Goal: Information Seeking & Learning: Learn about a topic

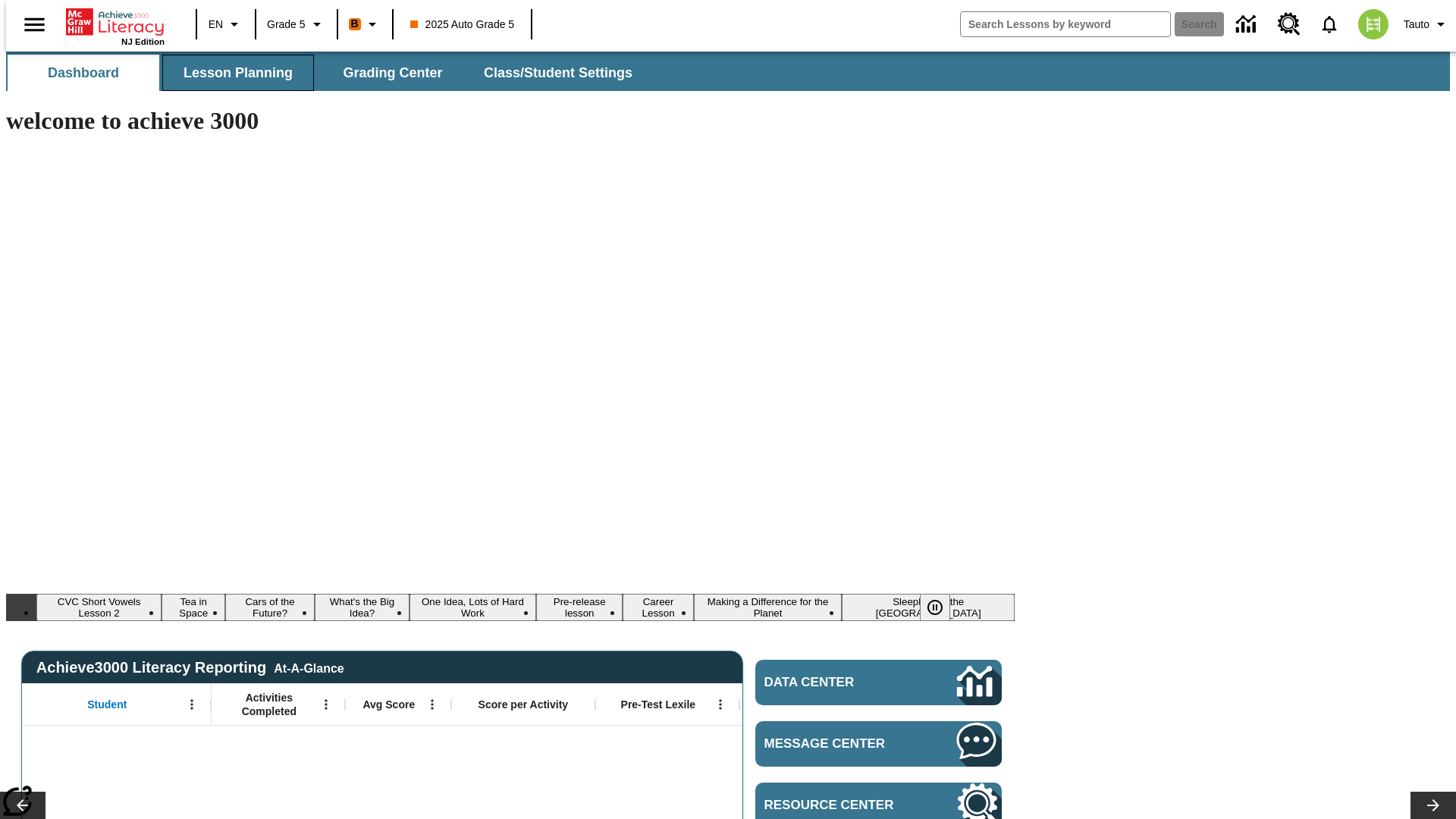
click at [233, 73] on span "Lesson Planning" at bounding box center [238, 73] width 109 height 18
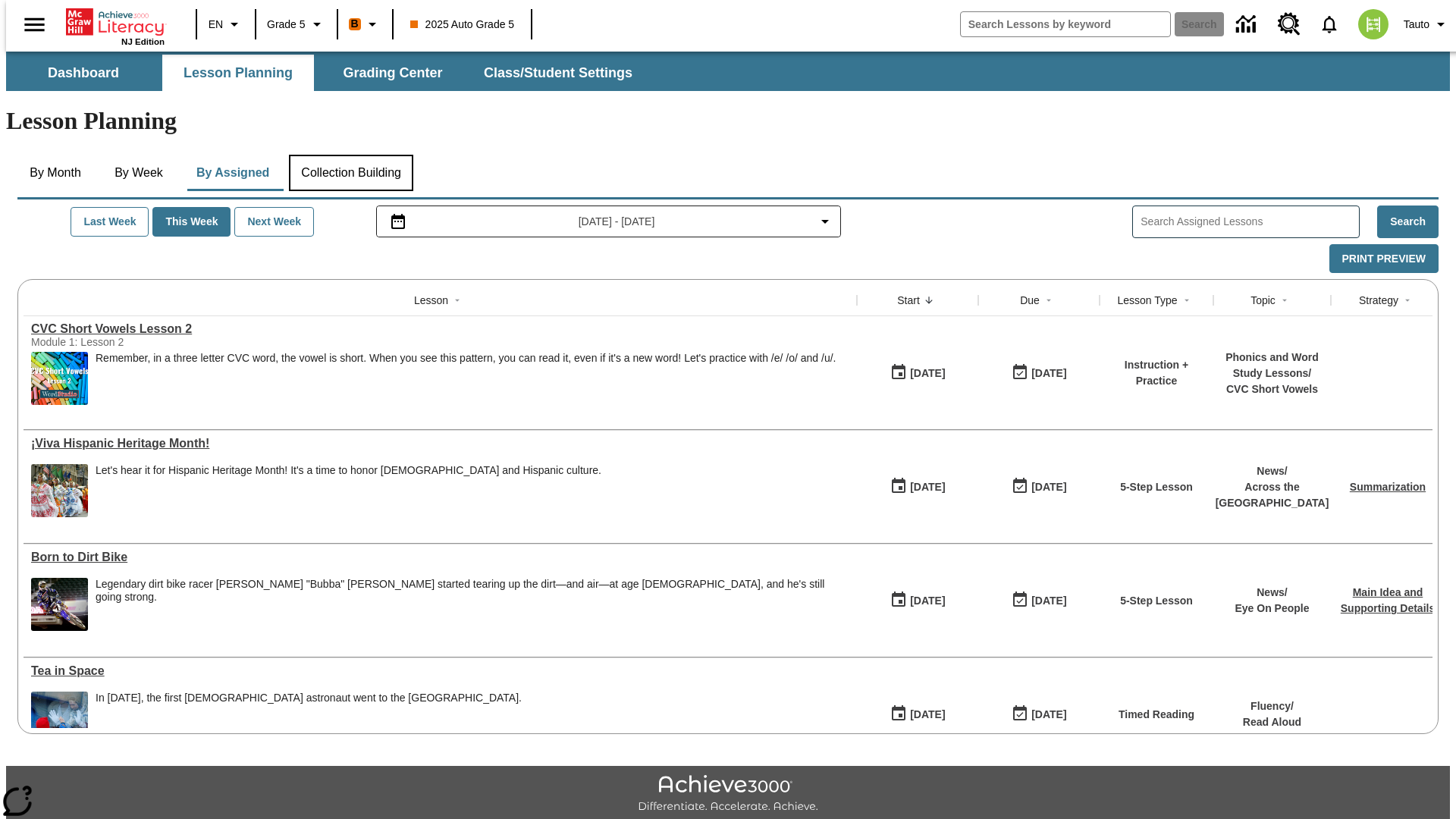
click at [350, 155] on button "Collection Building" at bounding box center [351, 172] width 124 height 36
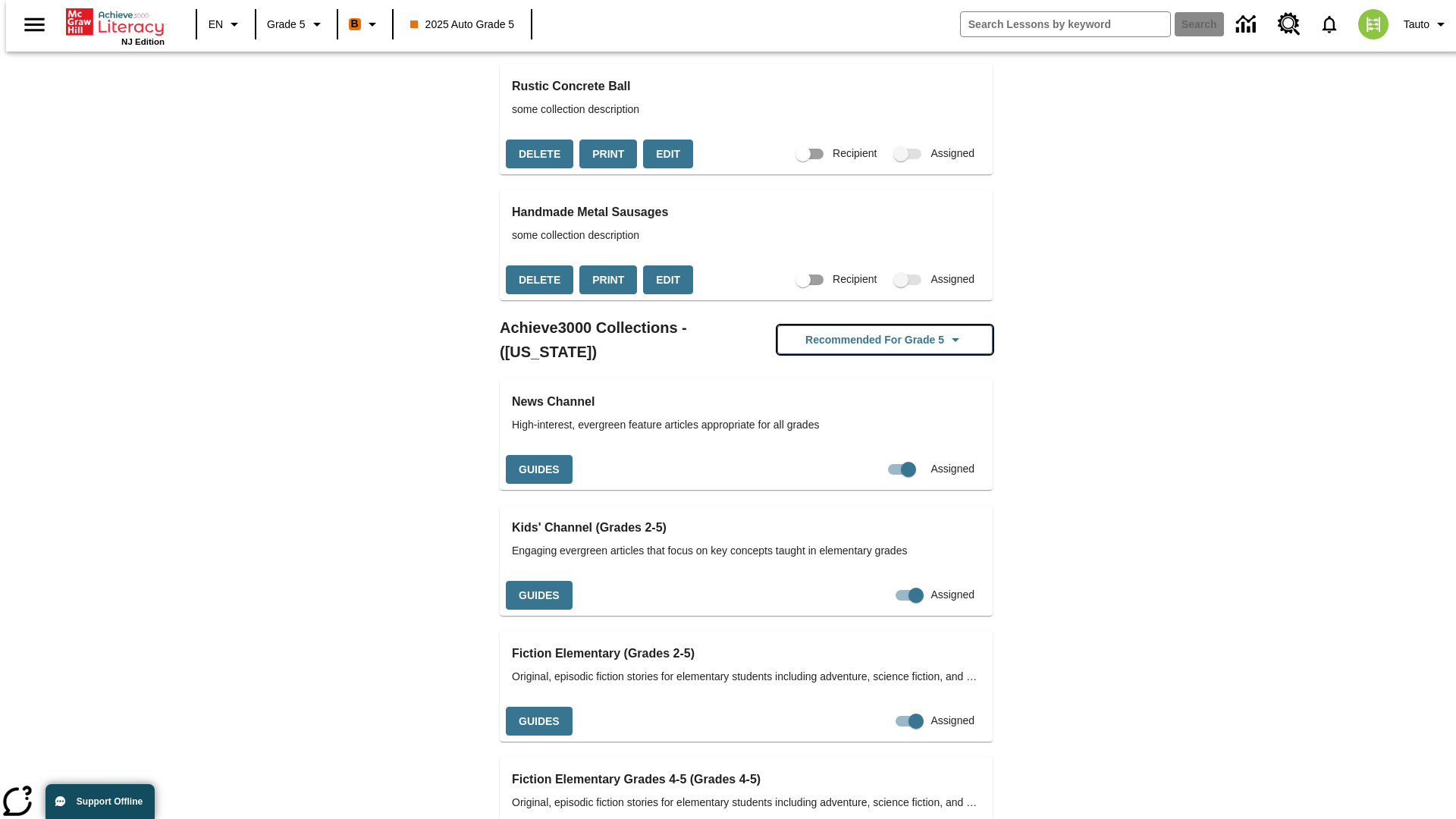
scroll to position [1723, 0]
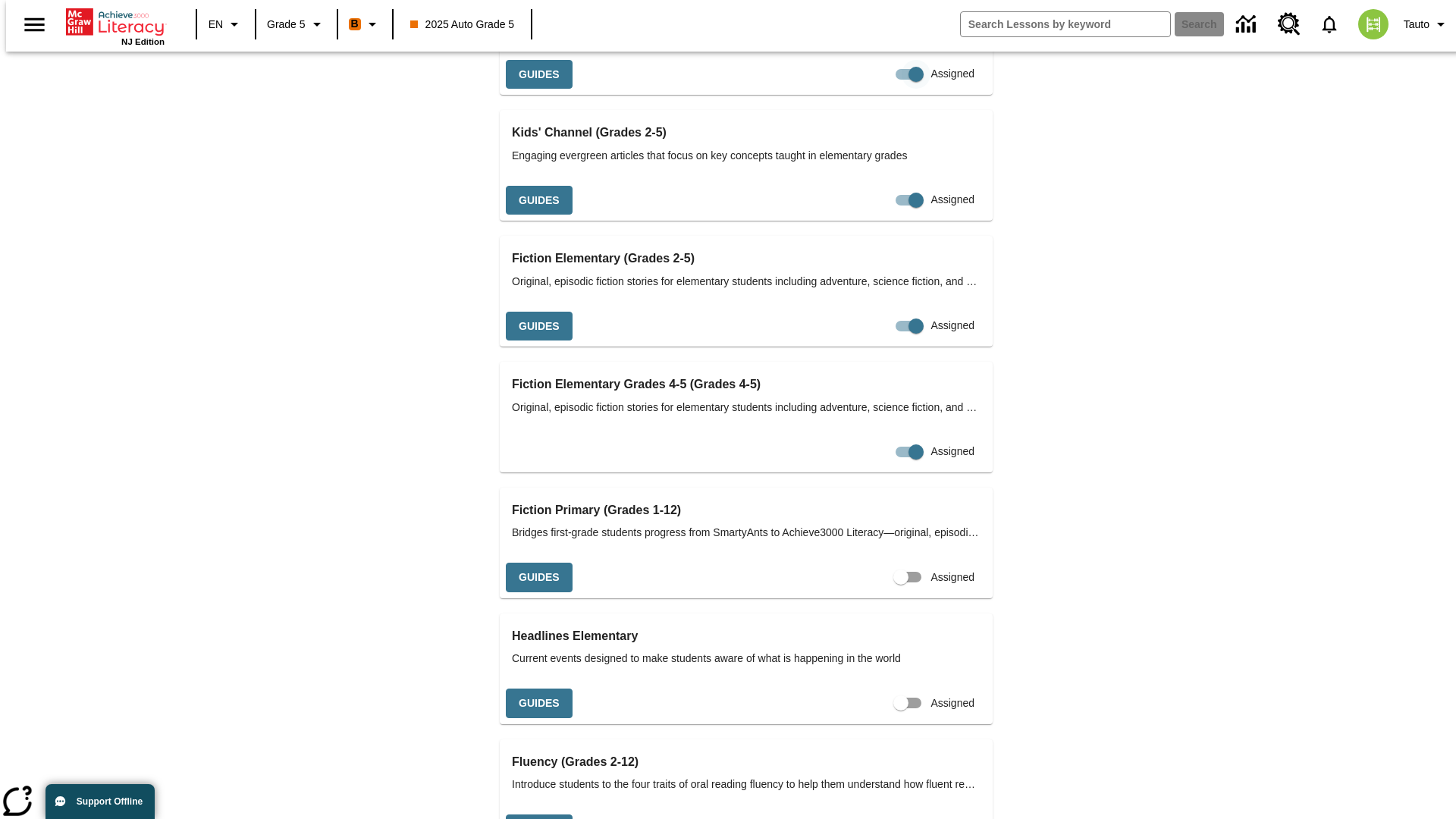
click at [873, 89] on input "Assigned" at bounding box center [917, 74] width 86 height 29
checkbox input "false"
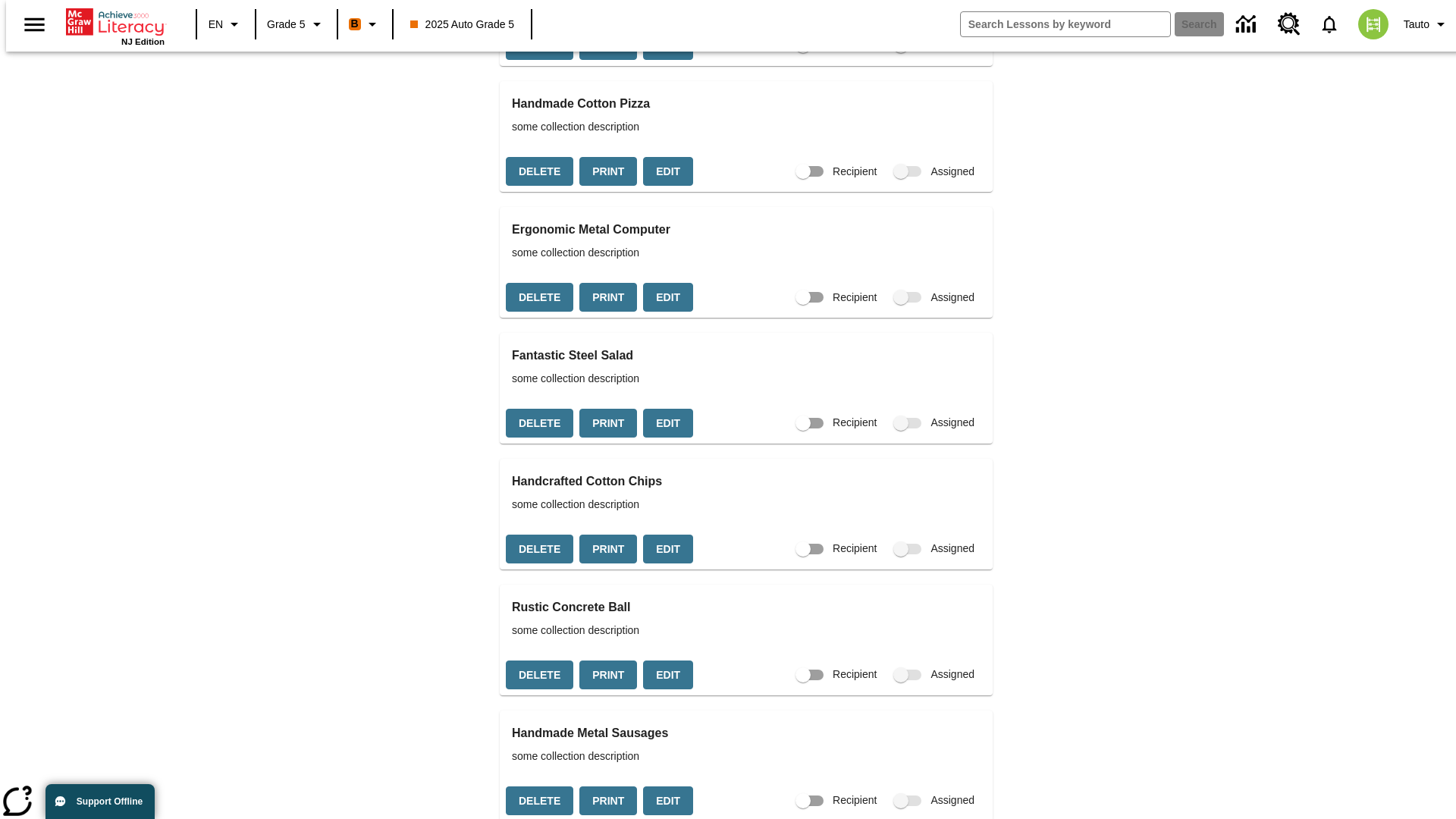
scroll to position [1058, 0]
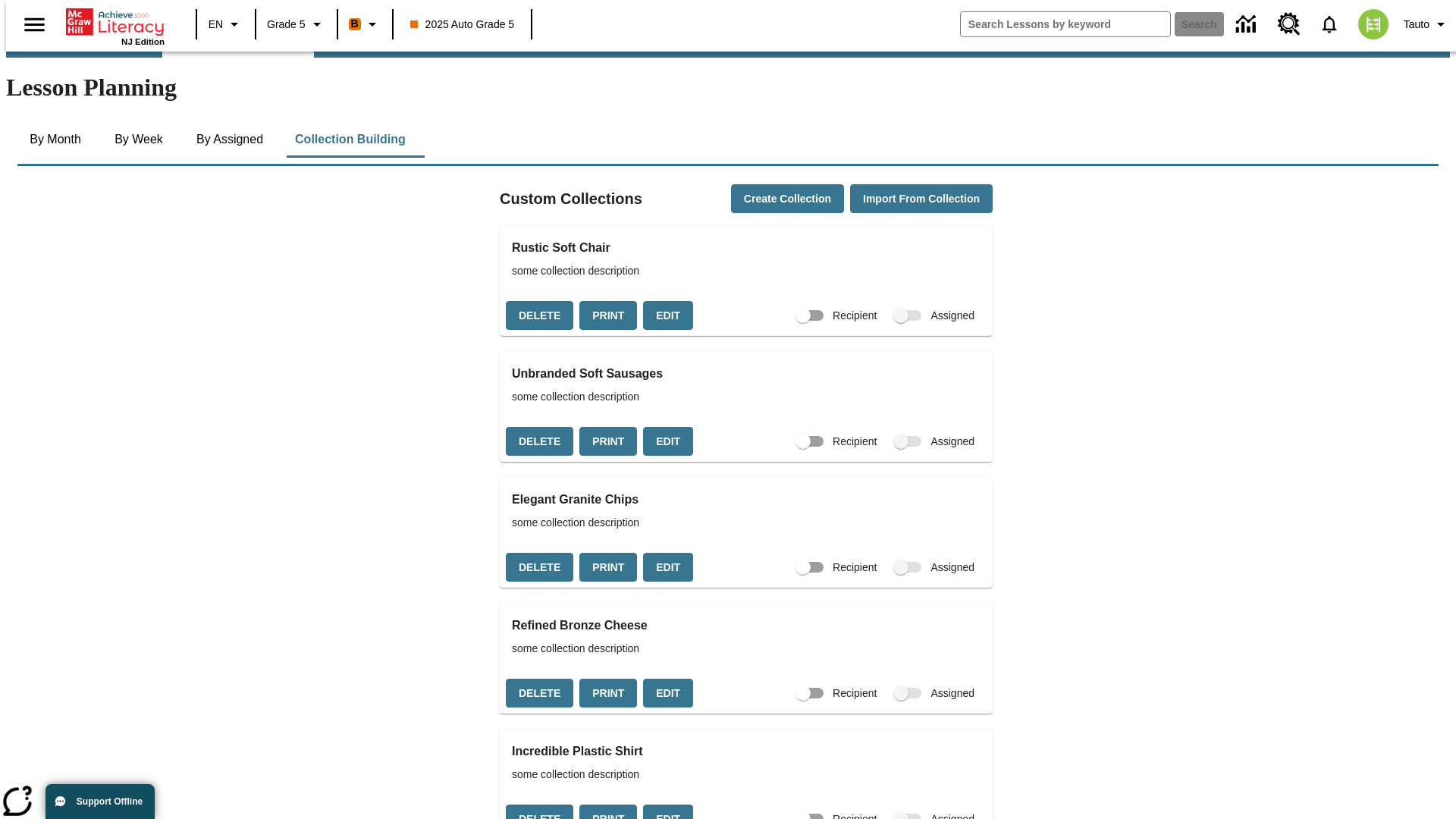
checkbox input "true"
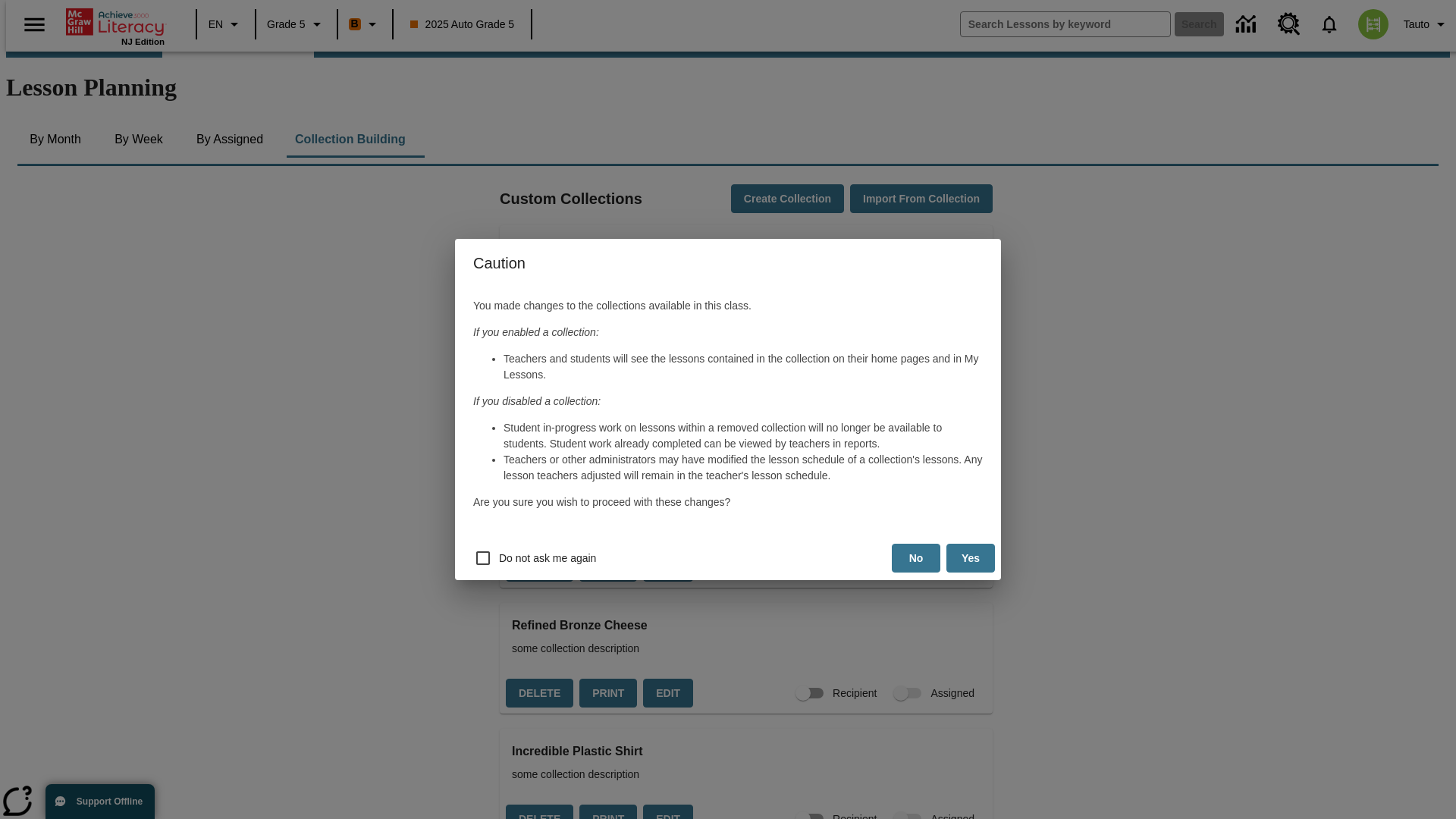
scroll to position [1454, 0]
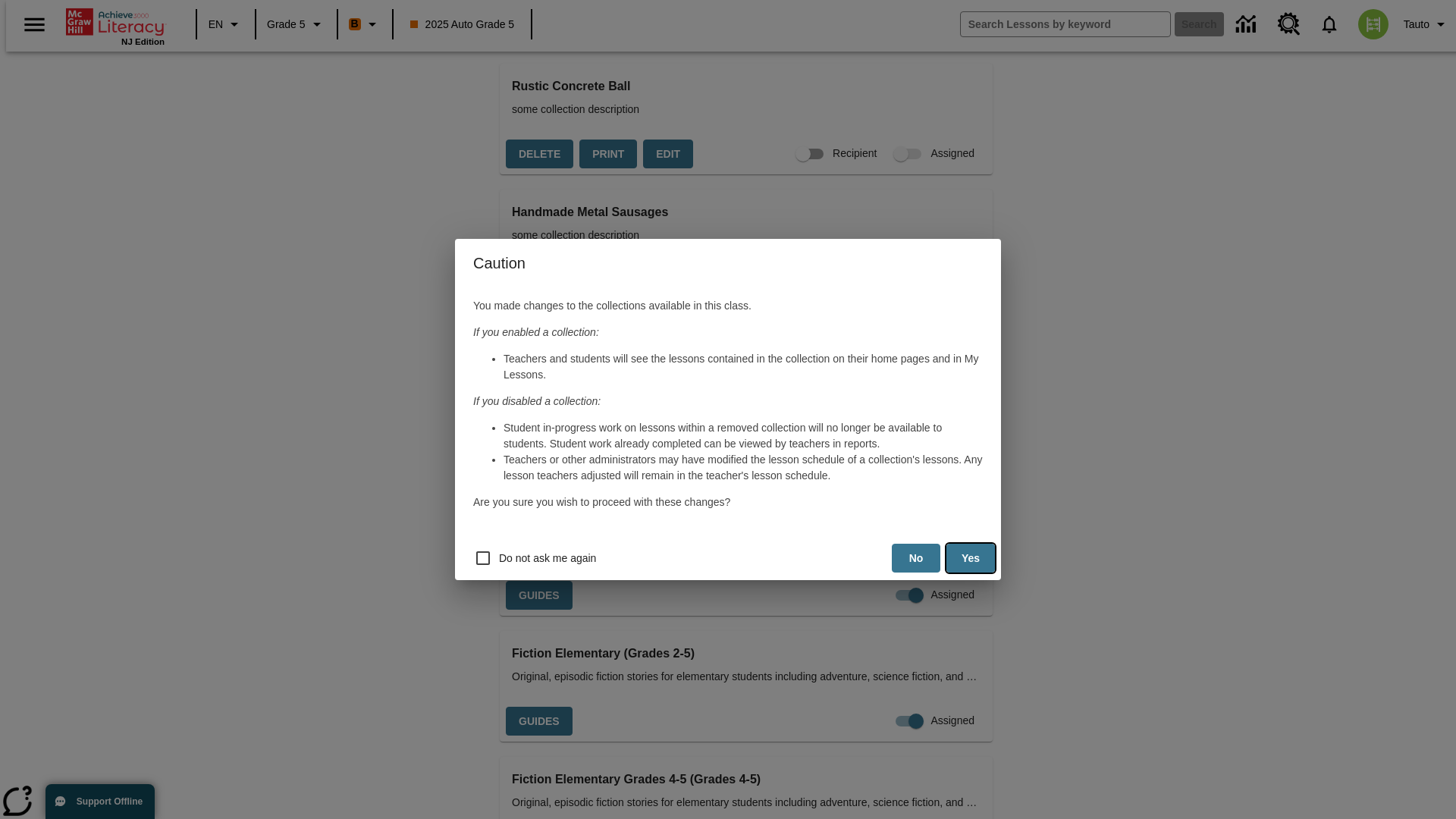
click at [971, 558] on button "Yes" at bounding box center [971, 558] width 48 height 30
